Goal: Information Seeking & Learning: Learn about a topic

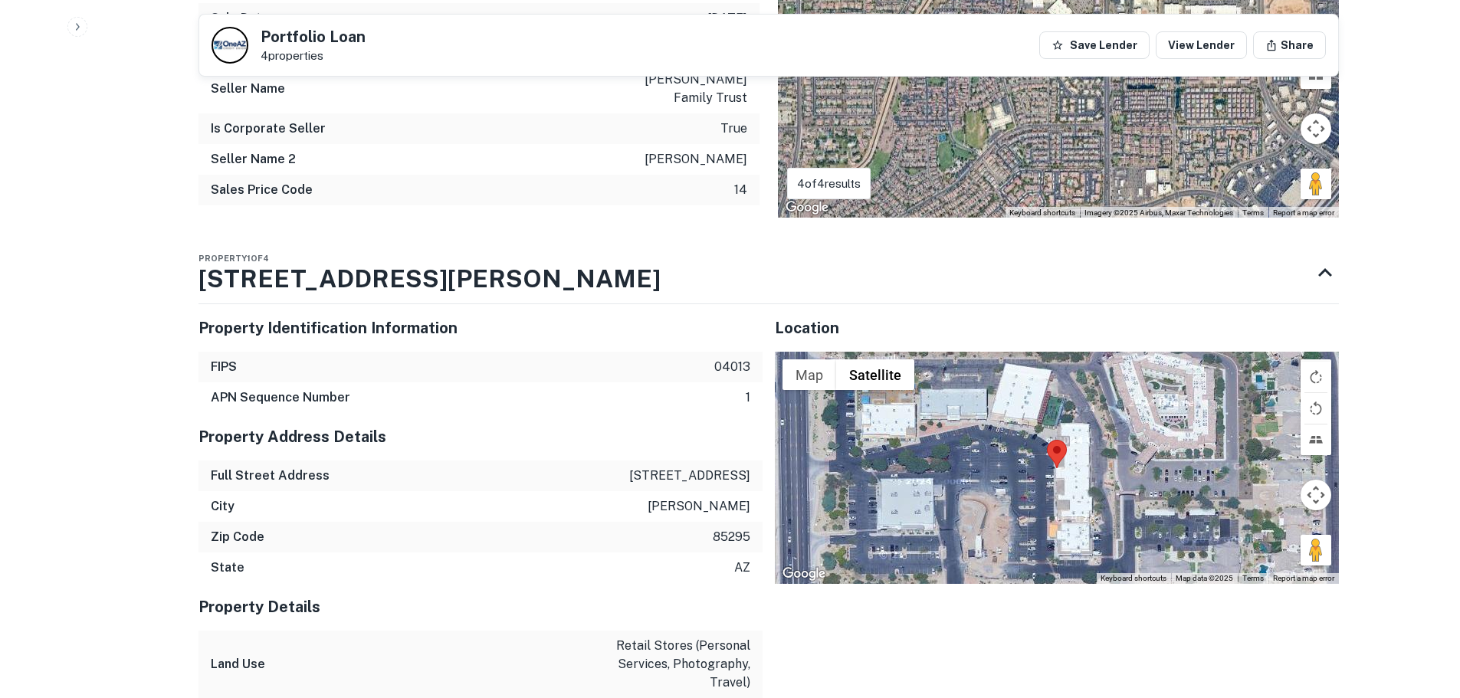
scroll to position [690, 0]
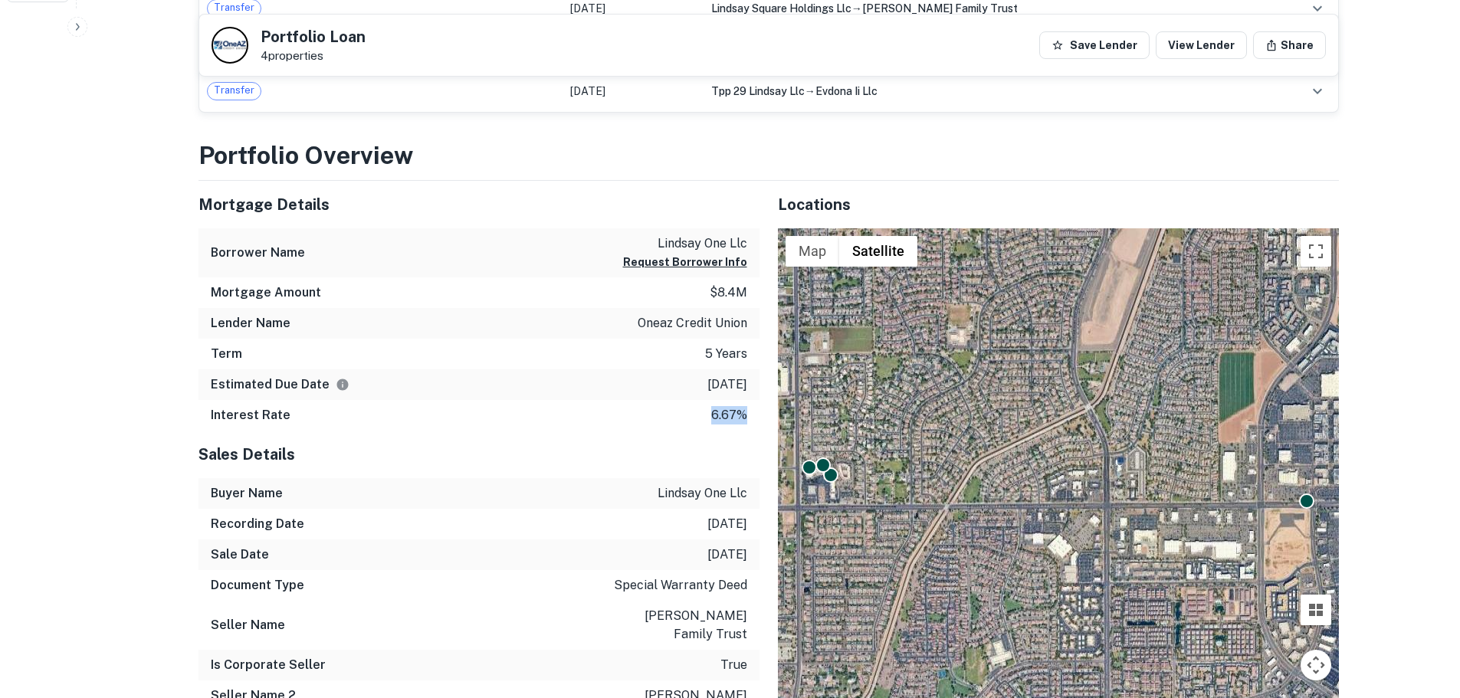
drag, startPoint x: 744, startPoint y: 415, endPoint x: 701, endPoint y: 419, distance: 43.9
click at [701, 419] on div "Interest Rate 6.67%" at bounding box center [479, 415] width 561 height 31
click at [760, 451] on div "Locations ← Move left → Move right ↑ Move up ↓ Move down + Zoom in - Zoom out H…" at bounding box center [1049, 468] width 579 height 574
drag, startPoint x: 745, startPoint y: 415, endPoint x: 700, endPoint y: 415, distance: 45.2
click at [700, 415] on div "Interest Rate 6.67%" at bounding box center [479, 415] width 561 height 31
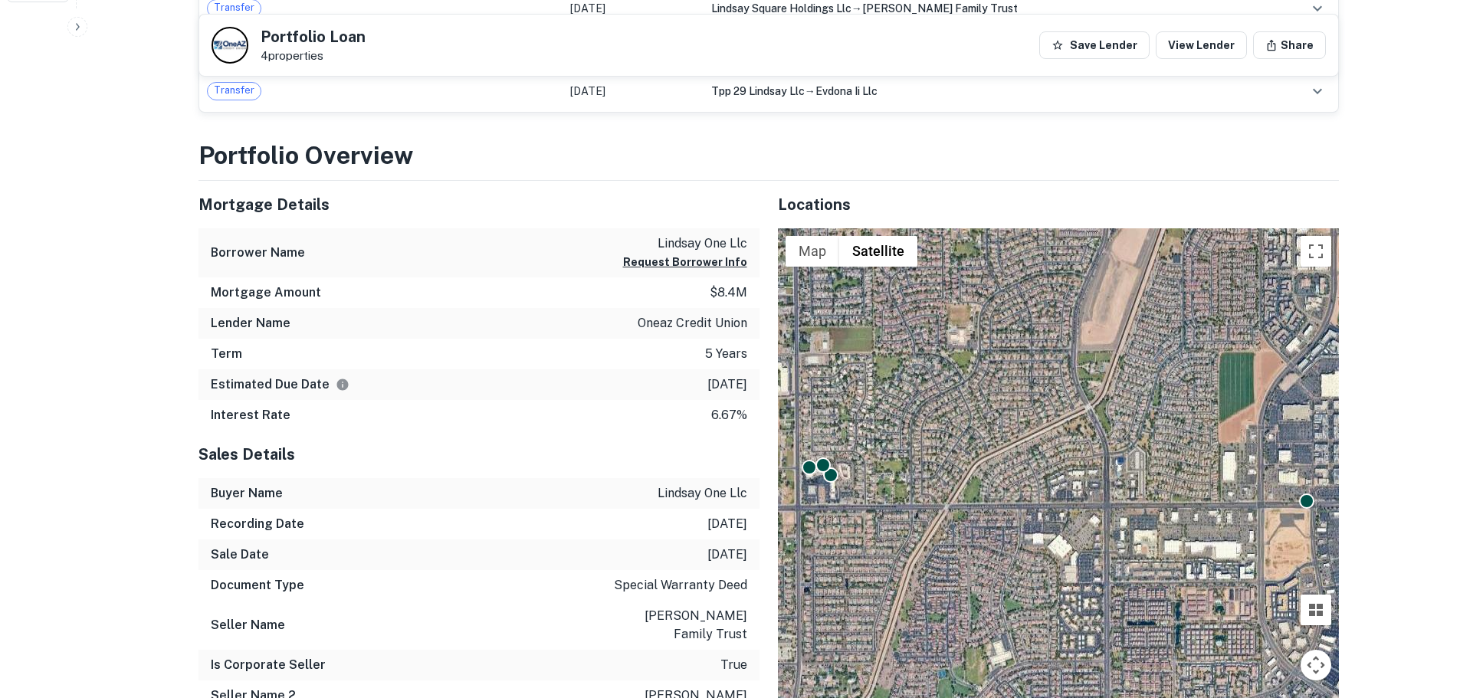
click at [731, 440] on div "Sales Details" at bounding box center [479, 455] width 561 height 48
drag, startPoint x: 746, startPoint y: 418, endPoint x: 706, endPoint y: 418, distance: 39.9
click at [706, 418] on div "Interest Rate 6.67%" at bounding box center [479, 415] width 561 height 31
click at [738, 458] on h5 "Sales Details" at bounding box center [479, 454] width 561 height 23
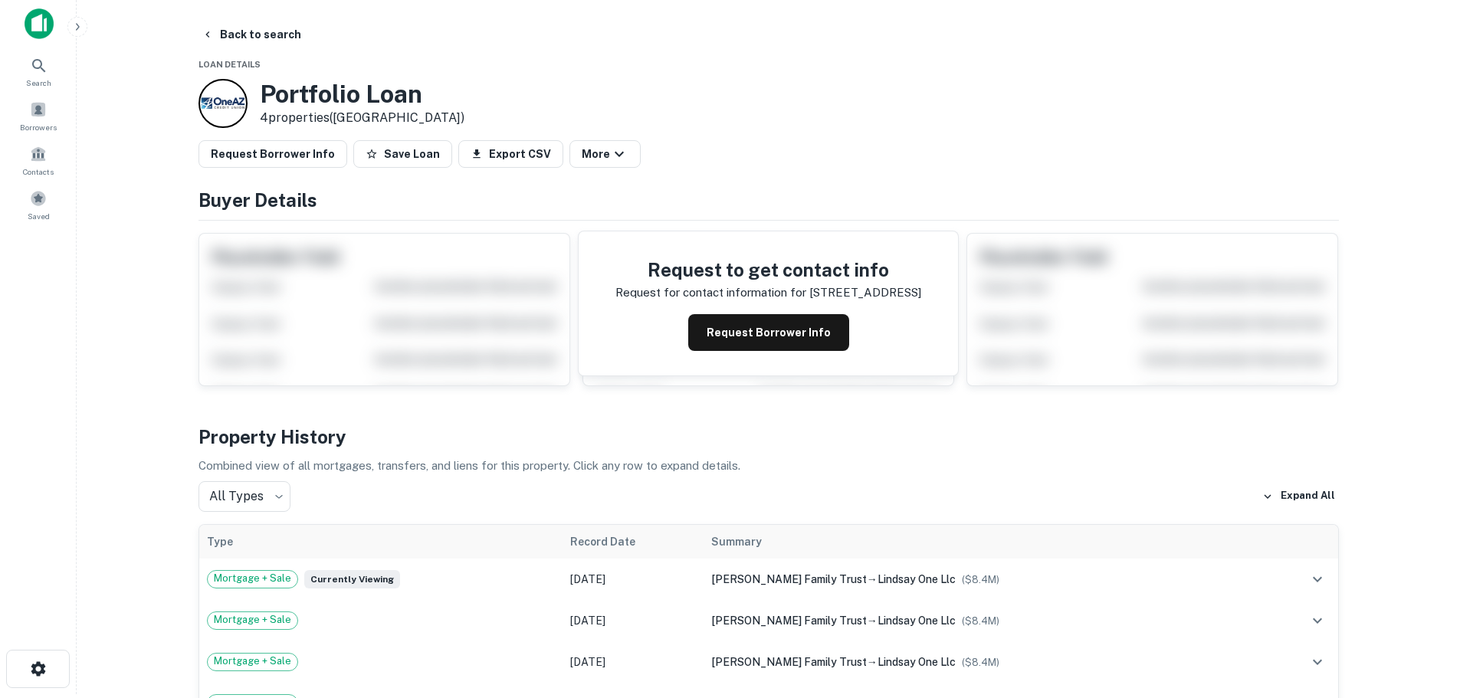
scroll to position [0, 0]
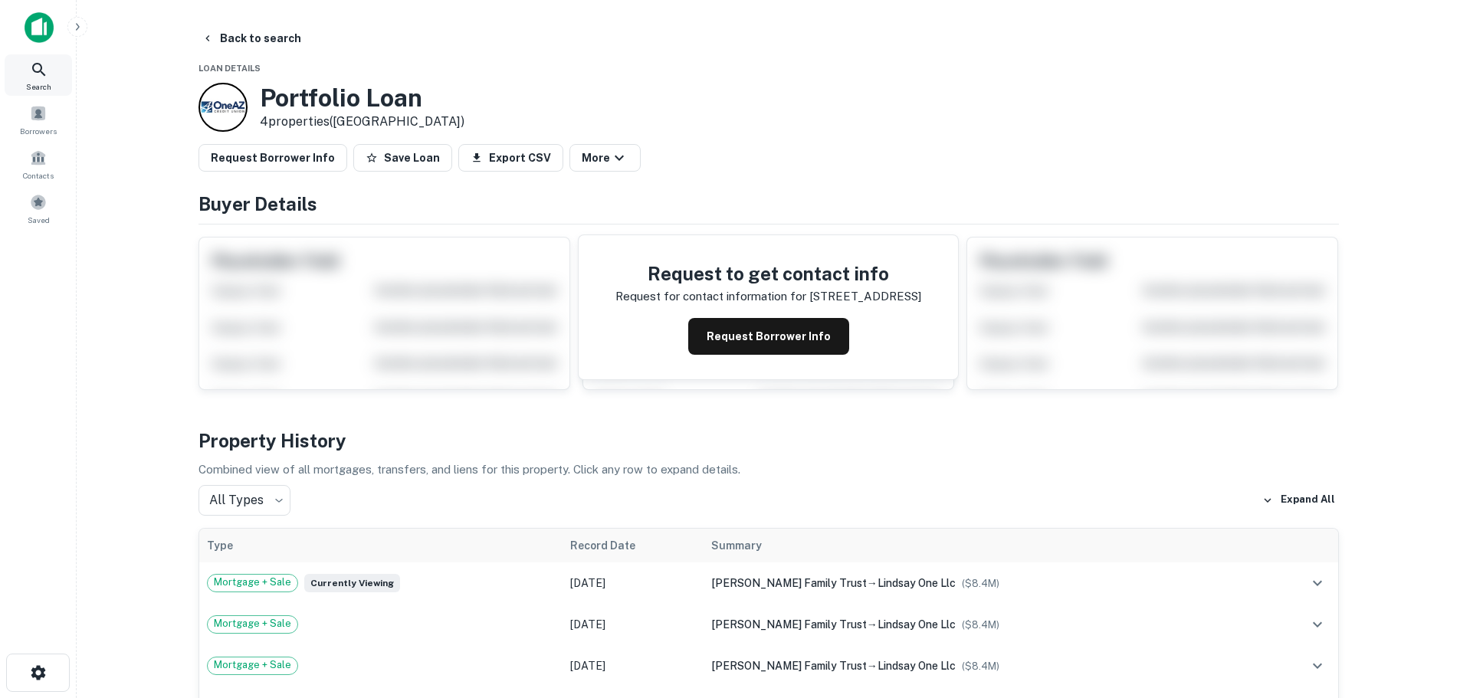
drag, startPoint x: 46, startPoint y: 67, endPoint x: 51, endPoint y: 81, distance: 14.8
click at [46, 67] on icon at bounding box center [39, 70] width 18 height 18
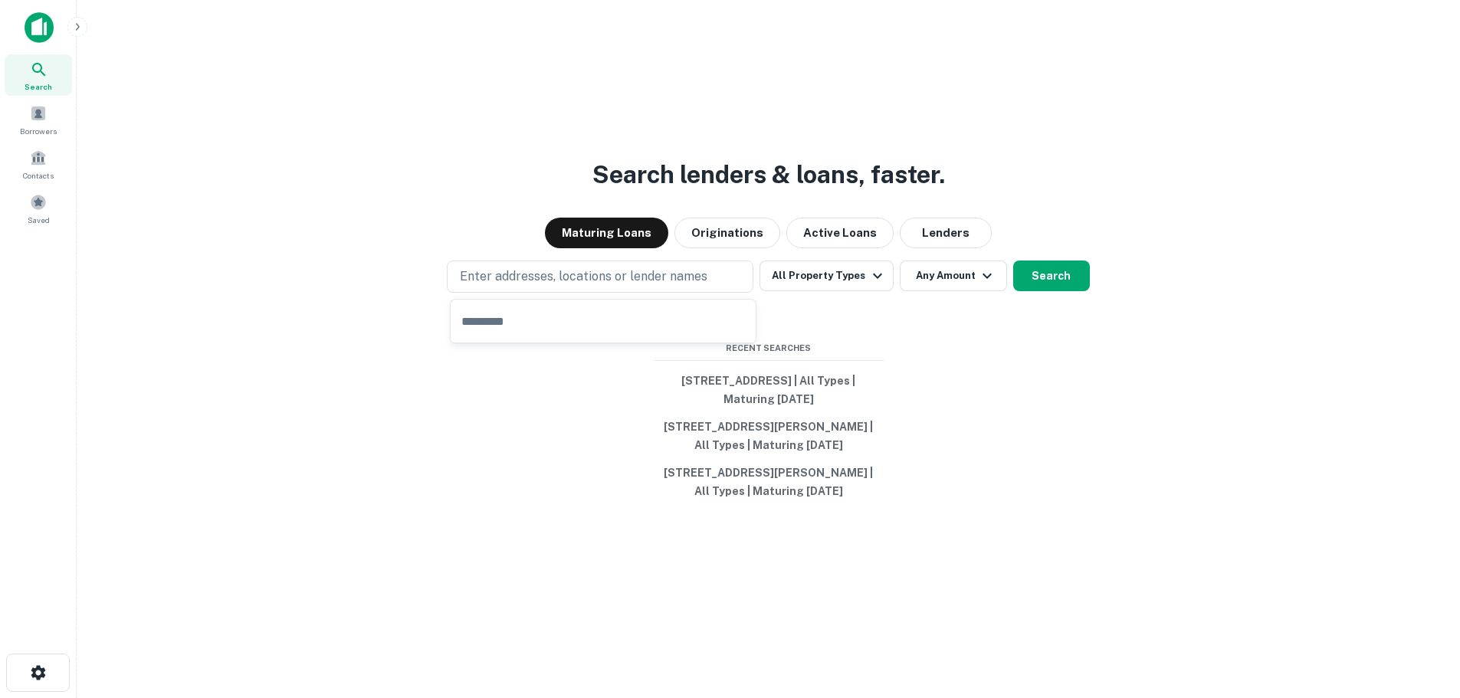
type input "**********"
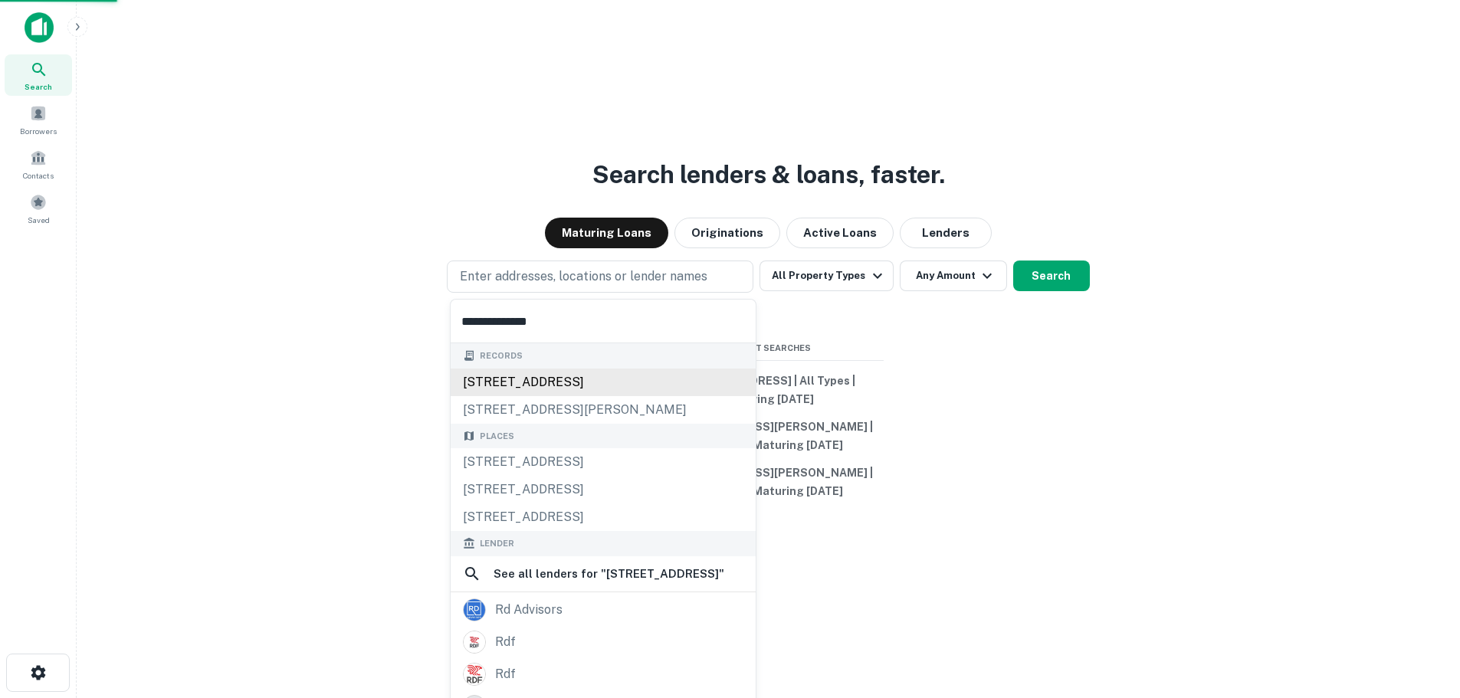
click at [583, 384] on div "958 e rodeo rd, casa grande, az, 85122" at bounding box center [603, 383] width 305 height 28
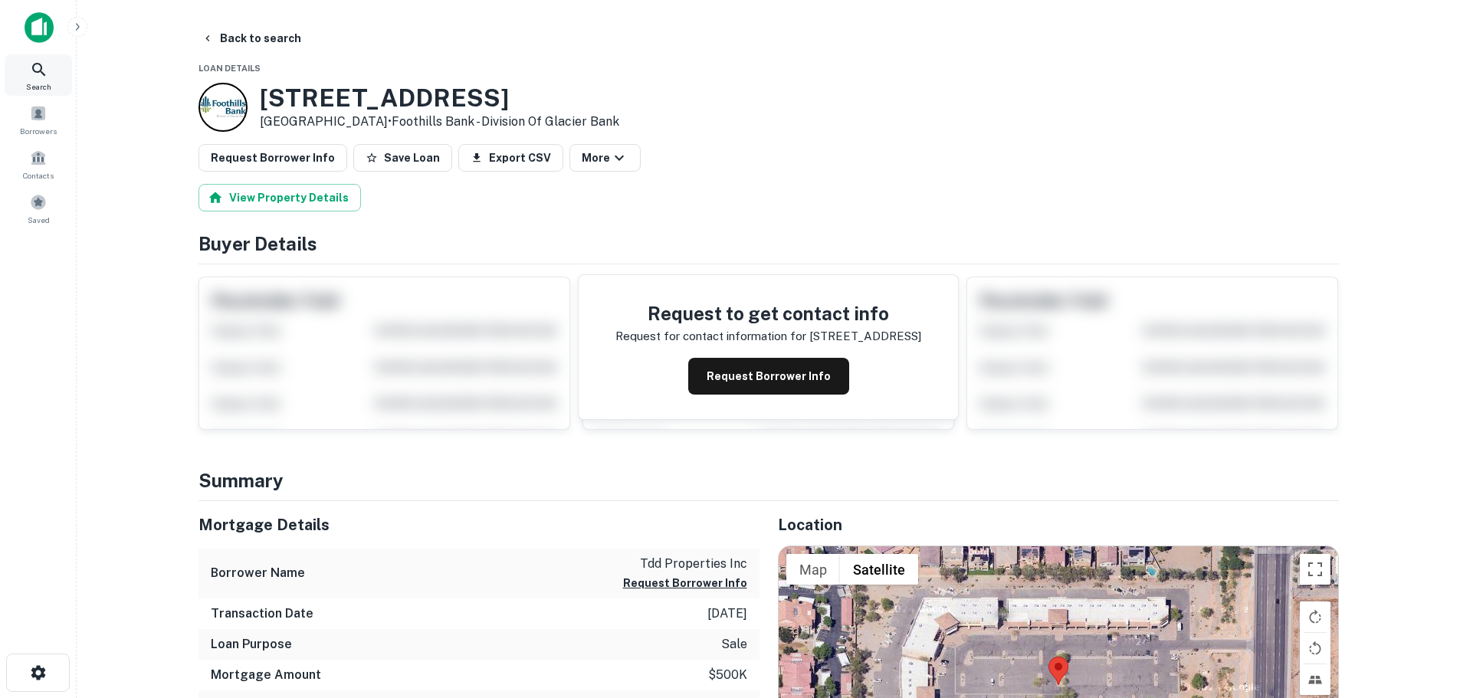
click at [51, 70] on div "Search" at bounding box center [38, 74] width 67 height 41
